Goal: Information Seeking & Learning: Find specific fact

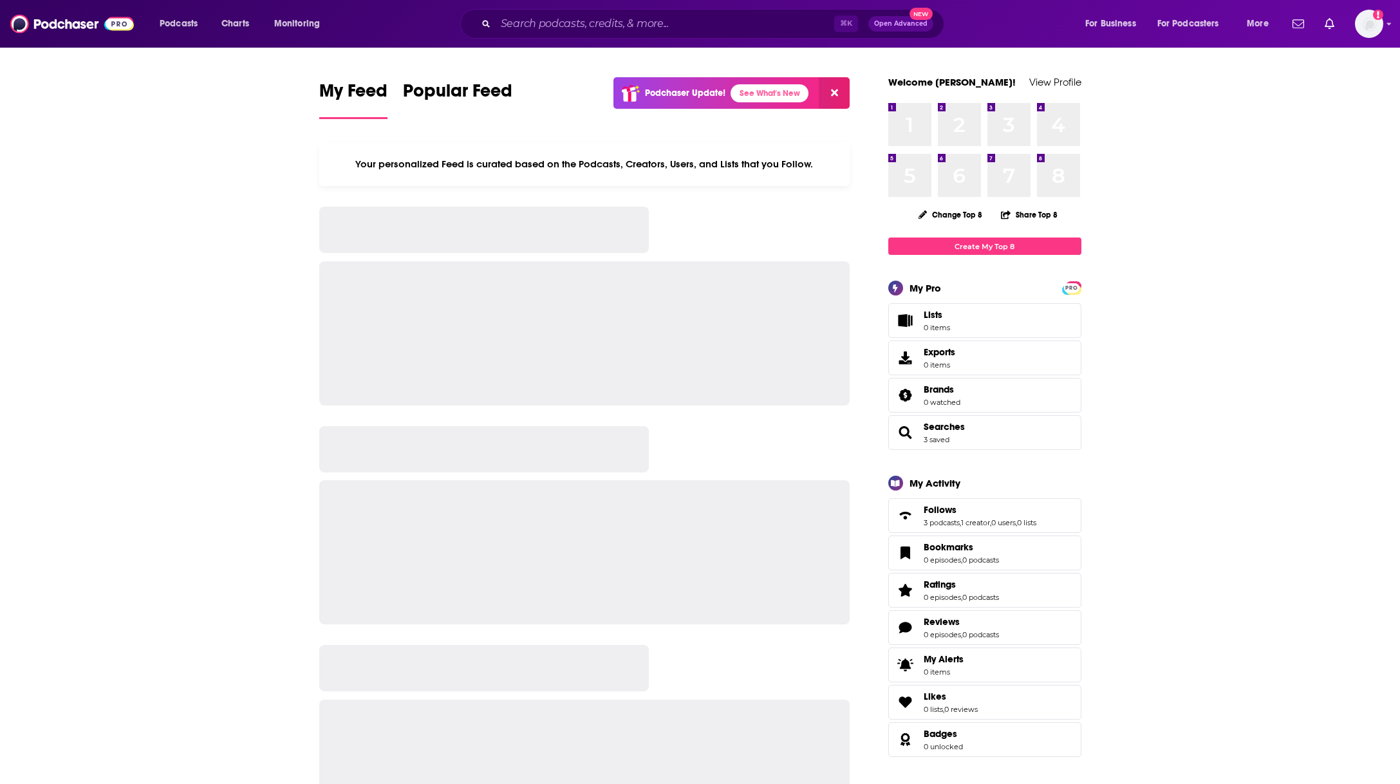
click at [560, 23] on input "Search podcasts, credits, & more..." at bounding box center [665, 24] width 339 height 21
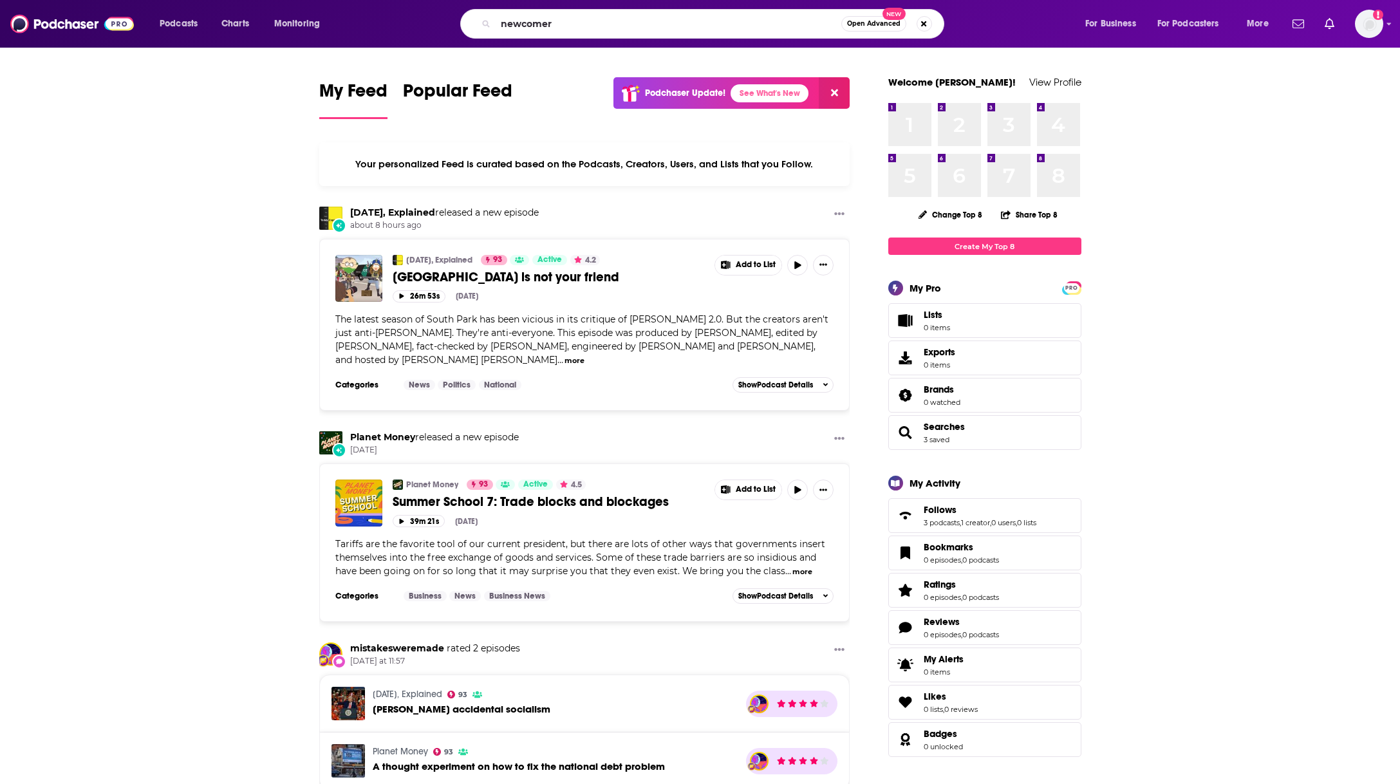
type input "newcomer"
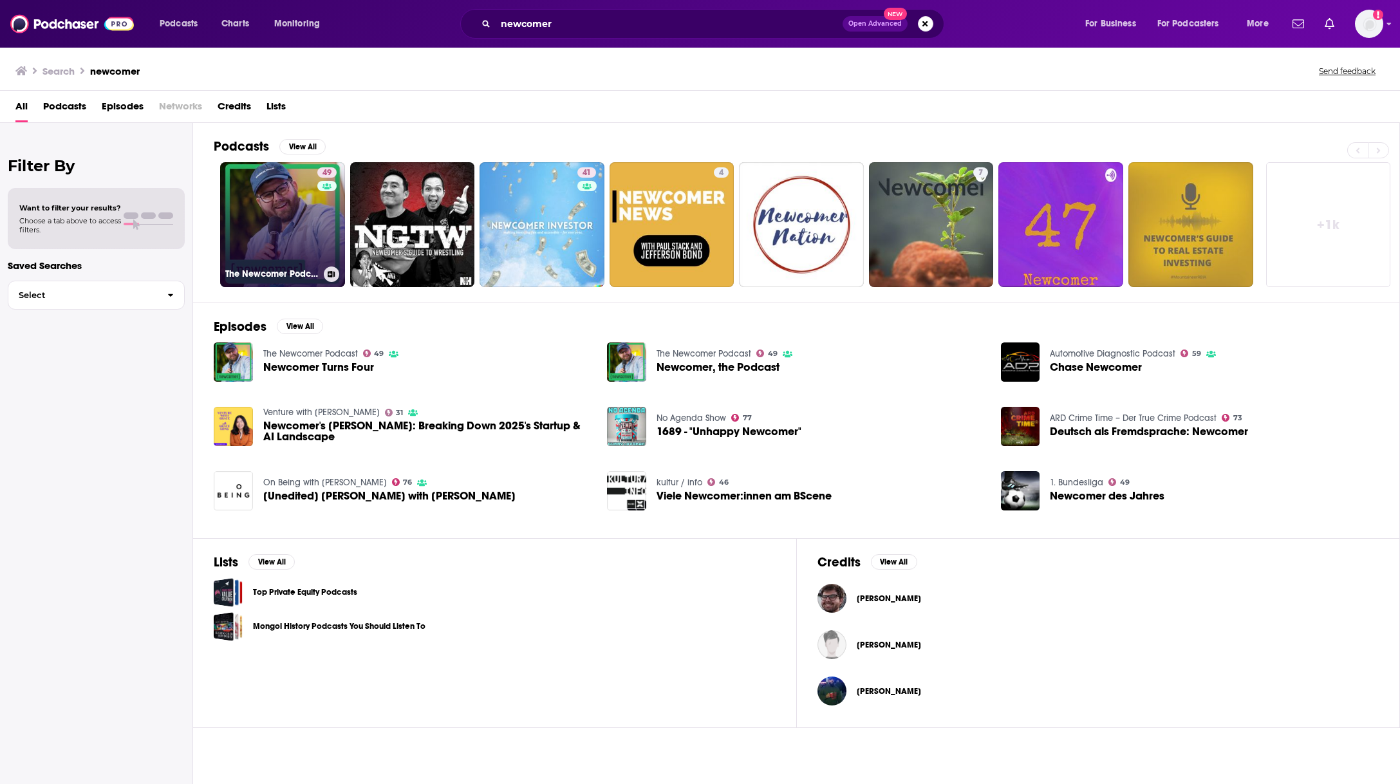
click at [249, 219] on link "49 The Newcomer Podcast" at bounding box center [282, 224] width 125 height 125
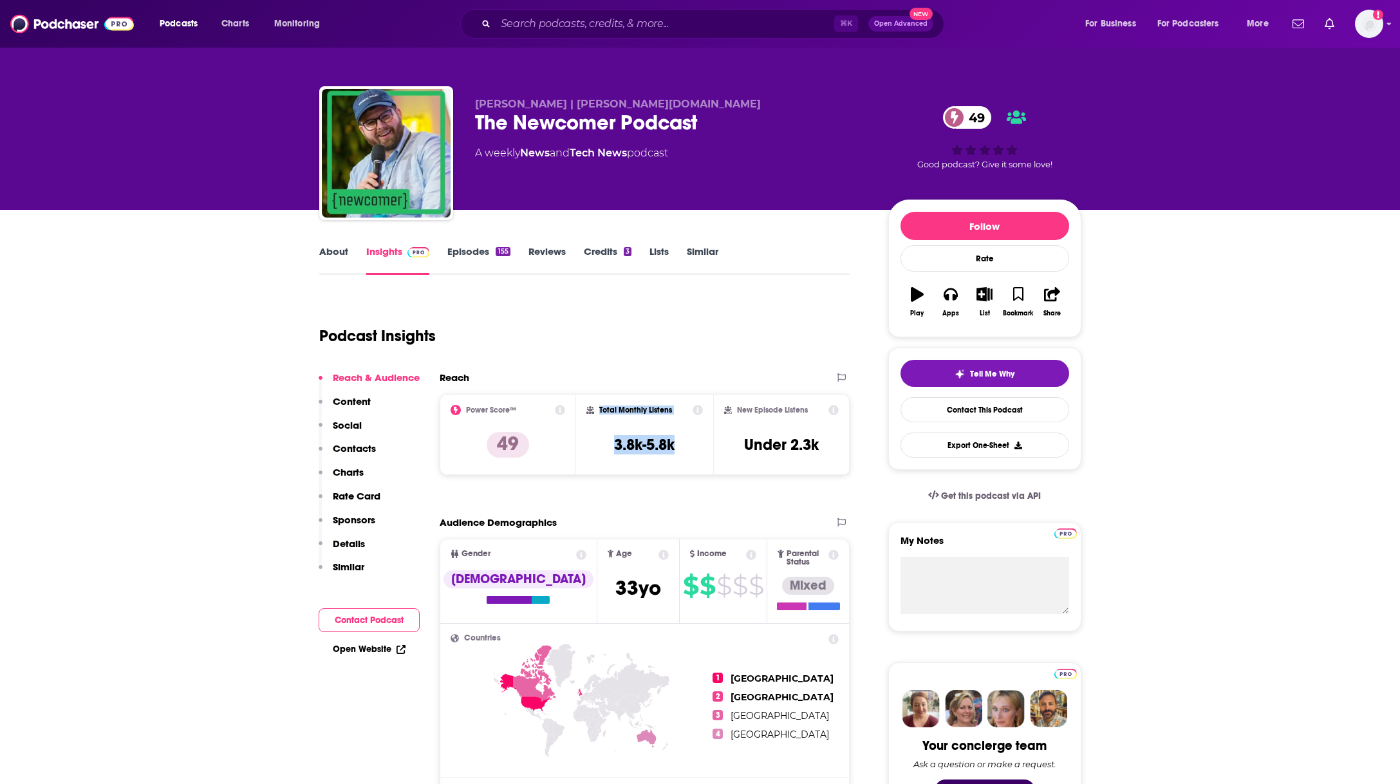
drag, startPoint x: 581, startPoint y: 409, endPoint x: 684, endPoint y: 446, distance: 109.1
click at [684, 446] on div "Total Monthly Listens 3.8k-5.8k" at bounding box center [644, 434] width 137 height 81
copy div "Total Monthly Listens 3.8k-5.8k"
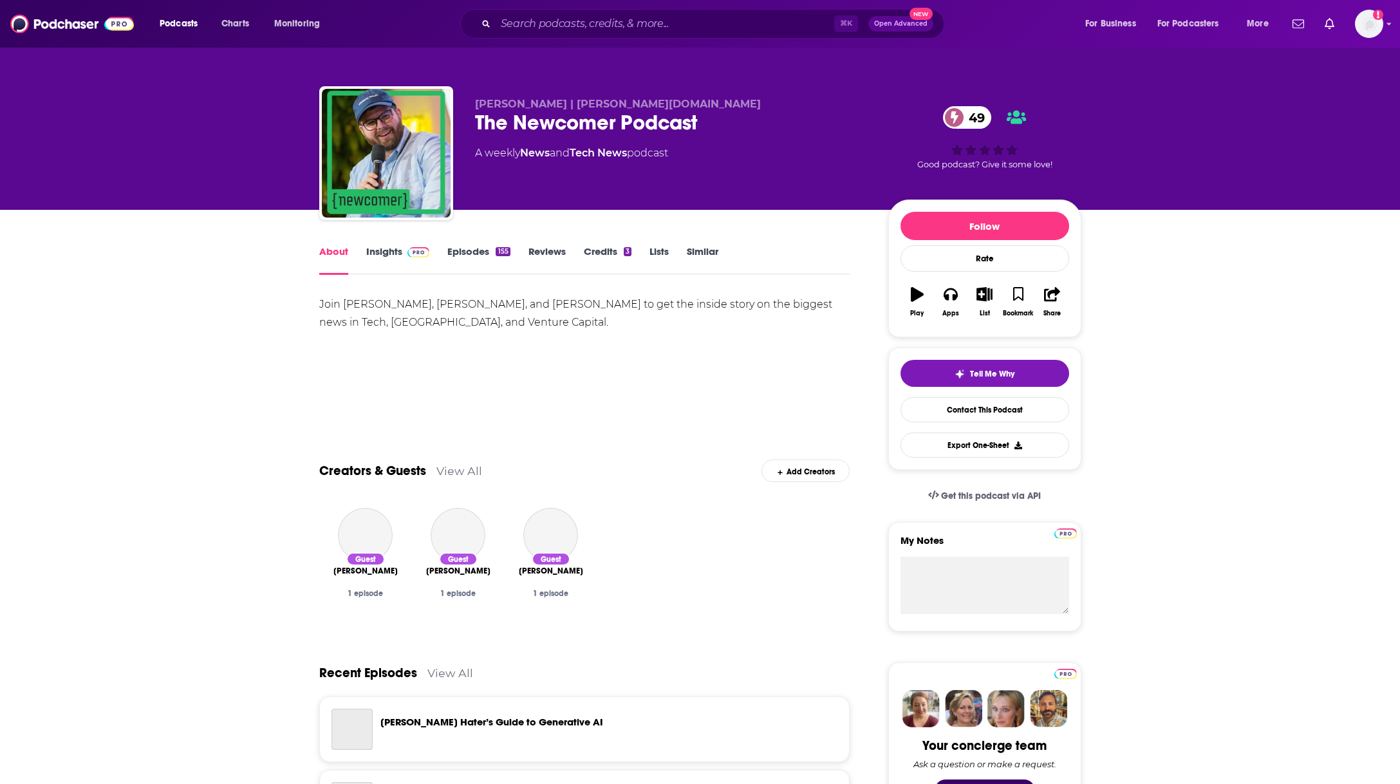
click at [390, 256] on link "Insights" at bounding box center [398, 260] width 64 height 30
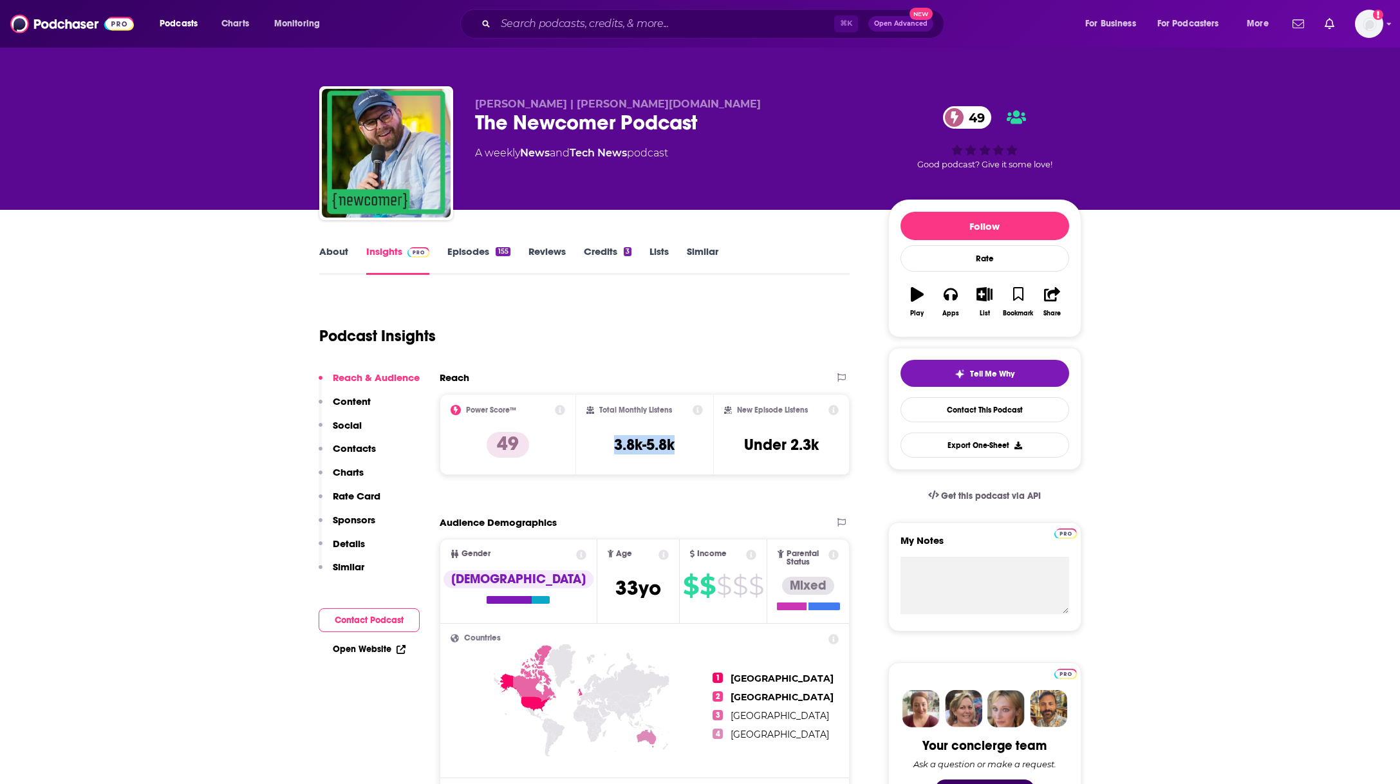
drag, startPoint x: 600, startPoint y: 440, endPoint x: 700, endPoint y: 440, distance: 99.8
click at [700, 440] on div "Total Monthly Listens 3.8k-5.8k" at bounding box center [645, 434] width 117 height 59
copy h3 "3.8k-5.8k"
